Goal: Information Seeking & Learning: Learn about a topic

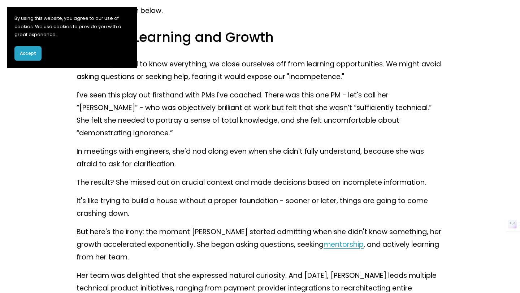
scroll to position [841, 0]
click at [255, 70] on p "When we pretend to know everything, we close ourselves off from learning opport…" at bounding box center [260, 69] width 367 height 25
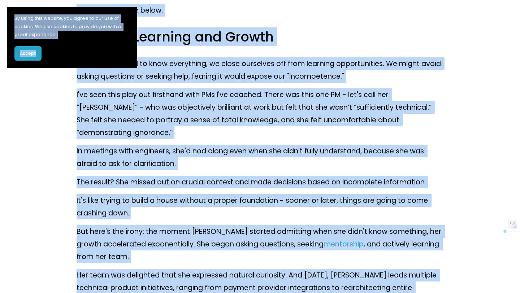
copy div "By using this website, you agree to our use of cookies. We use cookies to provi…"
click at [255, 70] on p "When we pretend to know everything, we close ourselves off from learning opport…" at bounding box center [260, 69] width 367 height 25
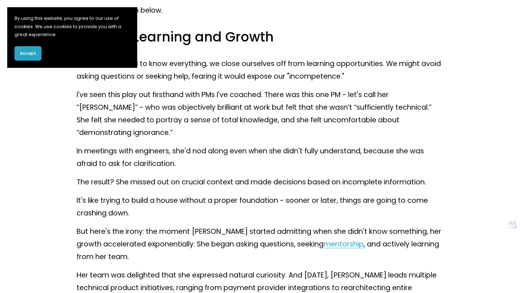
click at [243, 34] on h3 "Stunted Learning and Growth" at bounding box center [260, 37] width 367 height 18
click at [223, 79] on p "When we pretend to know everything, we close ourselves off from learning opport…" at bounding box center [260, 69] width 367 height 25
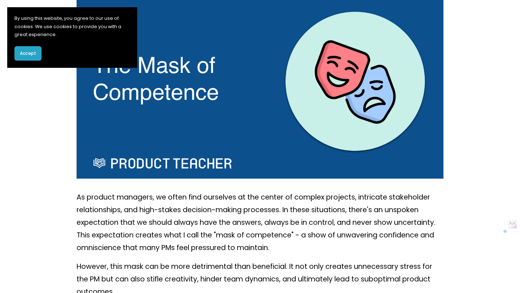
scroll to position [118, 0]
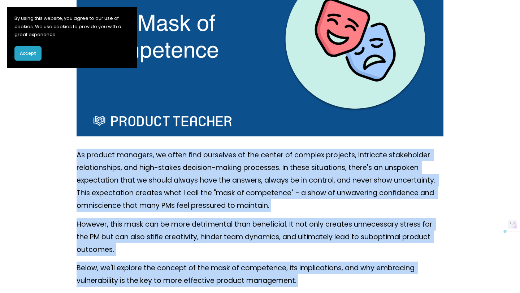
drag, startPoint x: 78, startPoint y: 206, endPoint x: 185, endPoint y: 293, distance: 137.9
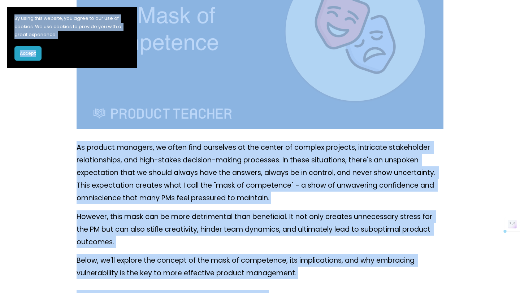
copy div "By using this website, you agree to our use of cookies. We use cookies to provi…"
click at [26, 53] on span "Accept" at bounding box center [28, 53] width 16 height 6
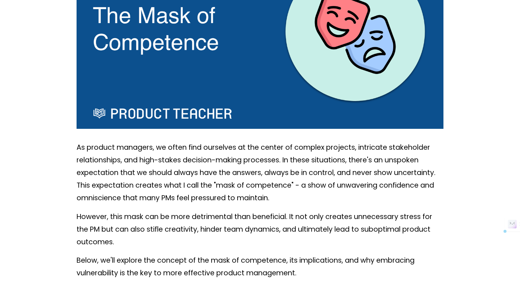
click at [81, 169] on p "As product managers, we often find ourselves at the center of complex projects,…" at bounding box center [260, 172] width 367 height 63
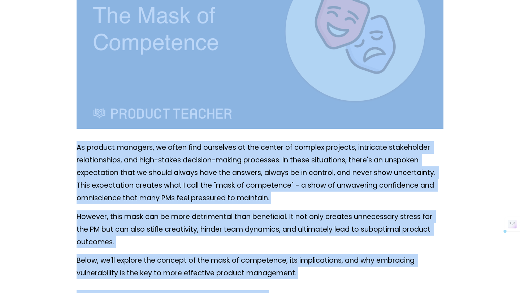
copy div "Skip to Content Home Free Resources Newsletter Blog Exploratory Session Product…"
click at [170, 184] on p "As product managers, we often find ourselves at the center of complex projects,…" at bounding box center [260, 172] width 367 height 63
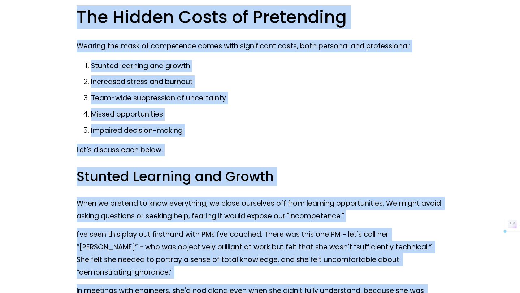
drag, startPoint x: 78, startPoint y: 147, endPoint x: 224, endPoint y: 293, distance: 206.3
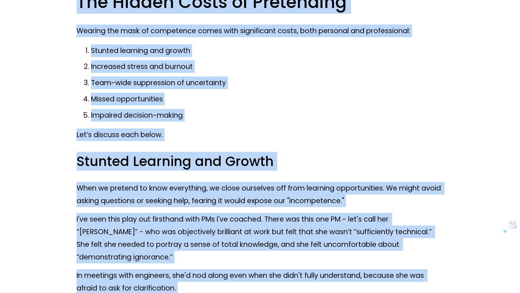
copy div "Skip to Content Home Free Resources Newsletter Blog Exploratory Session Product…"
